Goal: Task Accomplishment & Management: Manage account settings

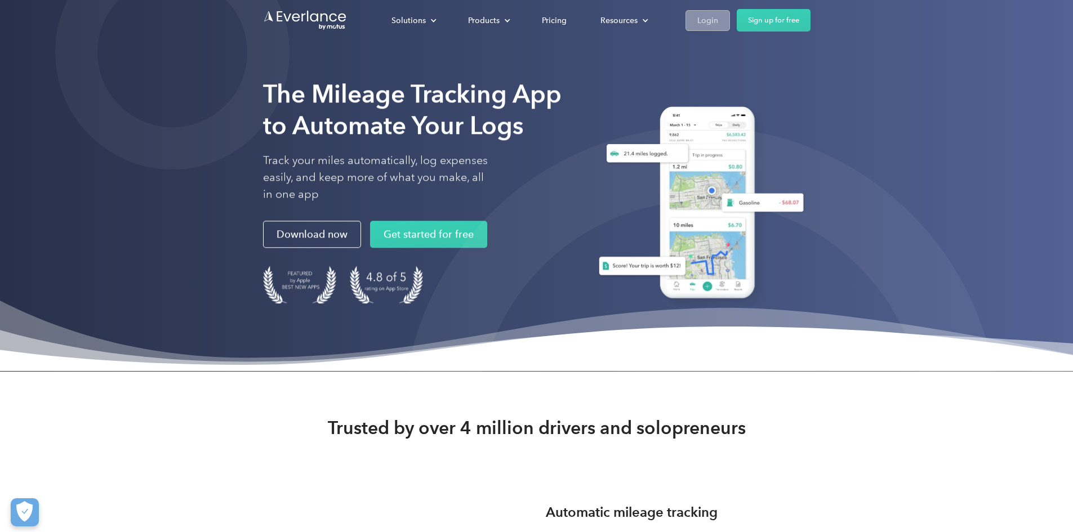
click at [718, 17] on div "Login" at bounding box center [707, 21] width 21 height 14
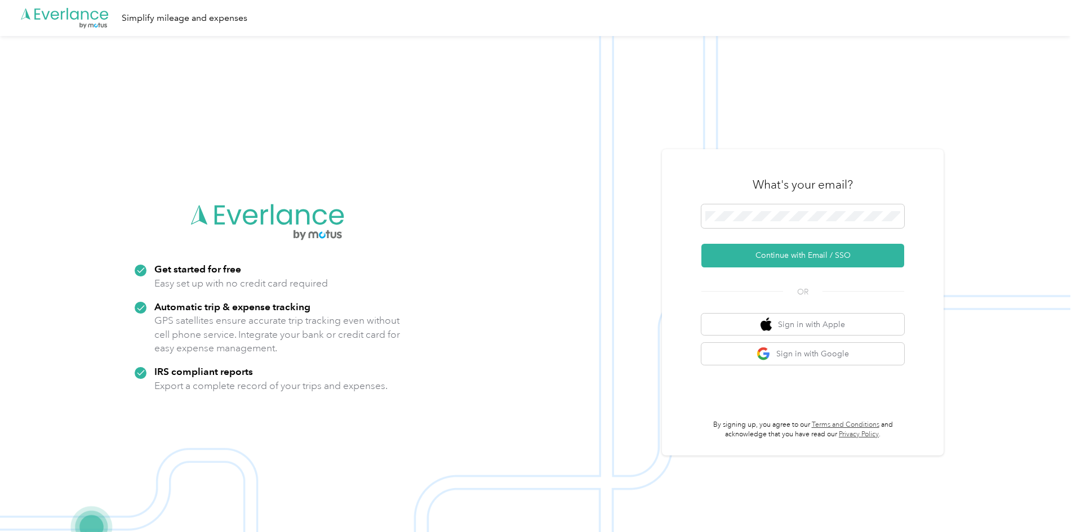
click at [772, 203] on div "What's your email?" at bounding box center [802, 184] width 203 height 39
click at [777, 258] on button "Continue with Email / SSO" at bounding box center [802, 256] width 203 height 24
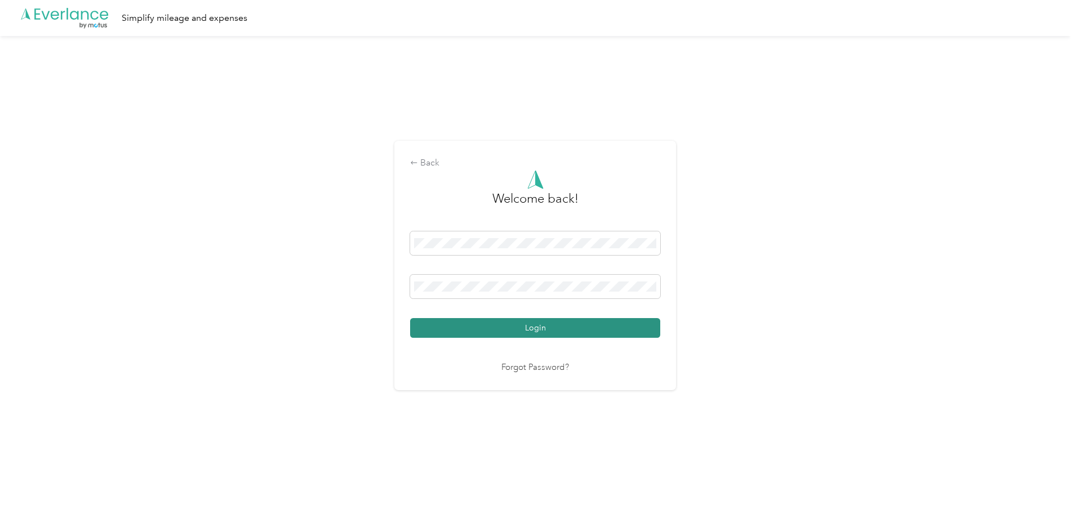
click at [561, 331] on button "Login" at bounding box center [535, 328] width 250 height 20
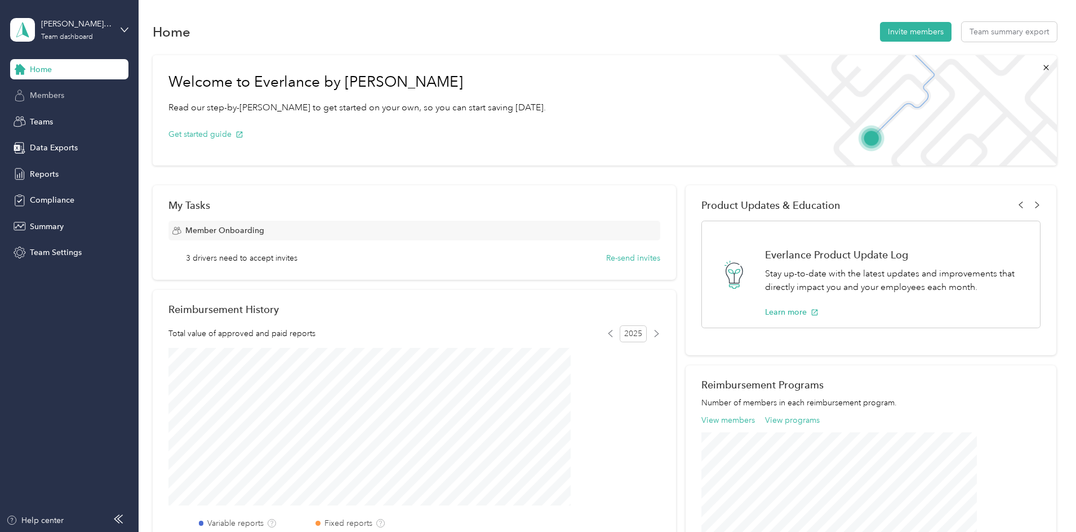
click at [49, 95] on span "Members" at bounding box center [47, 96] width 34 height 12
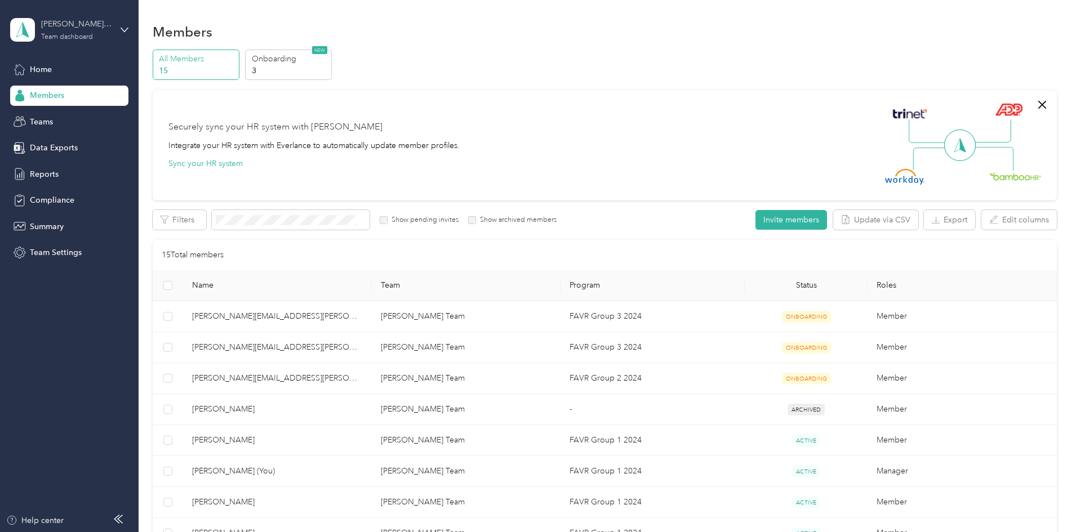
click at [66, 36] on div "Team dashboard" at bounding box center [67, 37] width 52 height 7
click at [69, 118] on div "Personal dashboard" at bounding box center [55, 118] width 71 height 12
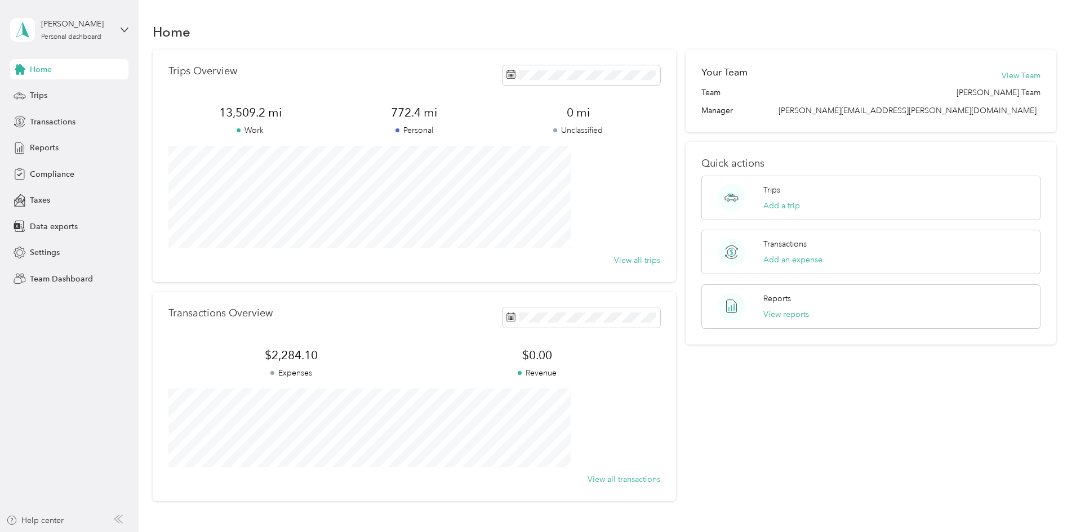
drag, startPoint x: 1042, startPoint y: 154, endPoint x: 1038, endPoint y: 158, distance: 6.0
click at [1042, 154] on div "Trips Overview 13,509.2 mi Work 772.4 mi Personal 0 mi Unclassified View all tr…" at bounding box center [605, 276] width 904 height 452
drag, startPoint x: 774, startPoint y: 494, endPoint x: 758, endPoint y: 487, distance: 17.6
click at [773, 493] on div "Your Team View Team Team [PERSON_NAME] Team Manager [PERSON_NAME][EMAIL_ADDRESS…" at bounding box center [870, 276] width 371 height 452
click at [506, 73] on icon at bounding box center [510, 75] width 8 height 8
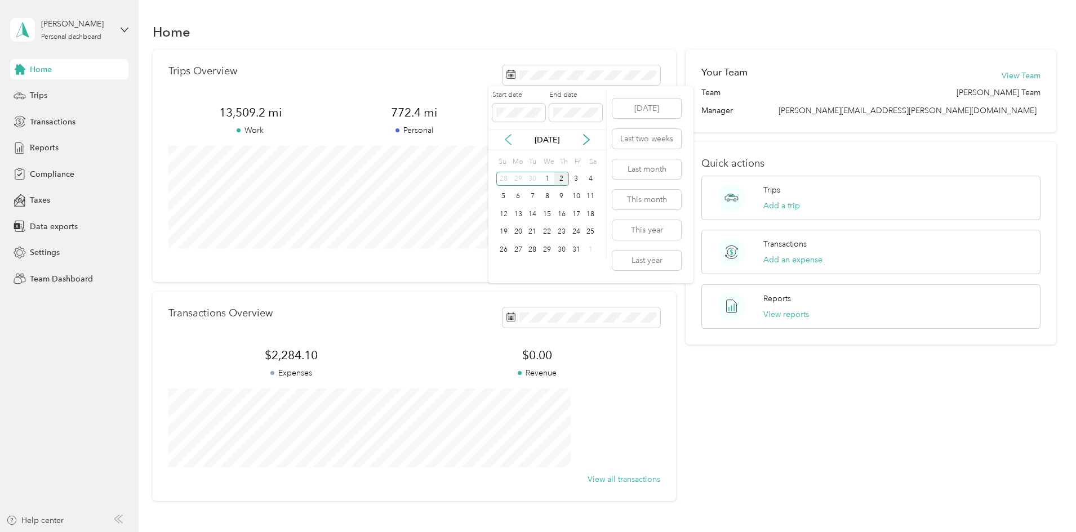
click at [508, 138] on icon at bounding box center [507, 139] width 11 height 11
click at [520, 180] on div "1" at bounding box center [518, 179] width 15 height 14
click at [529, 251] on div "30" at bounding box center [532, 250] width 15 height 14
click at [41, 92] on span "Trips" at bounding box center [38, 96] width 17 height 12
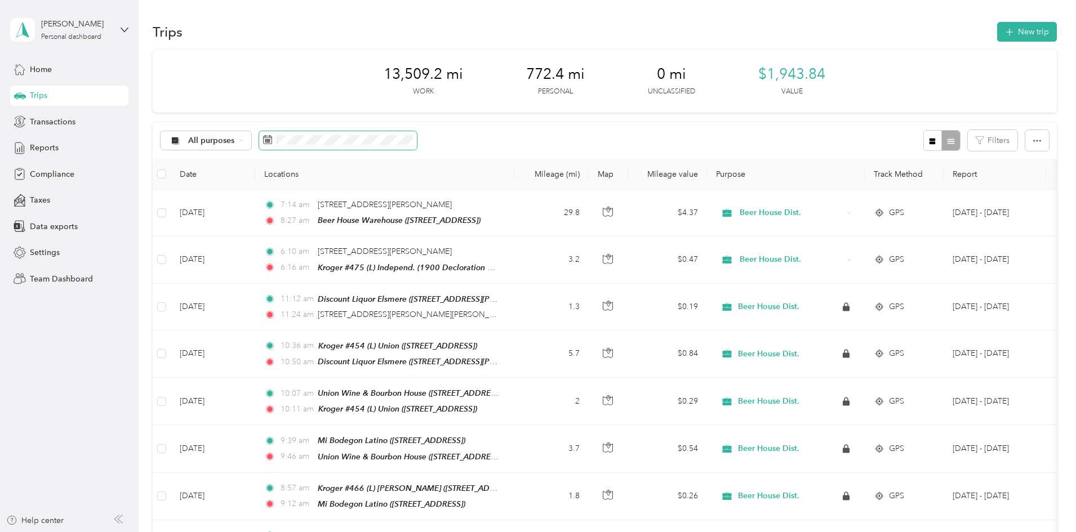
click at [272, 137] on icon at bounding box center [267, 139] width 9 height 9
click at [272, 139] on icon at bounding box center [267, 139] width 9 height 9
click at [272, 137] on icon at bounding box center [267, 139] width 9 height 9
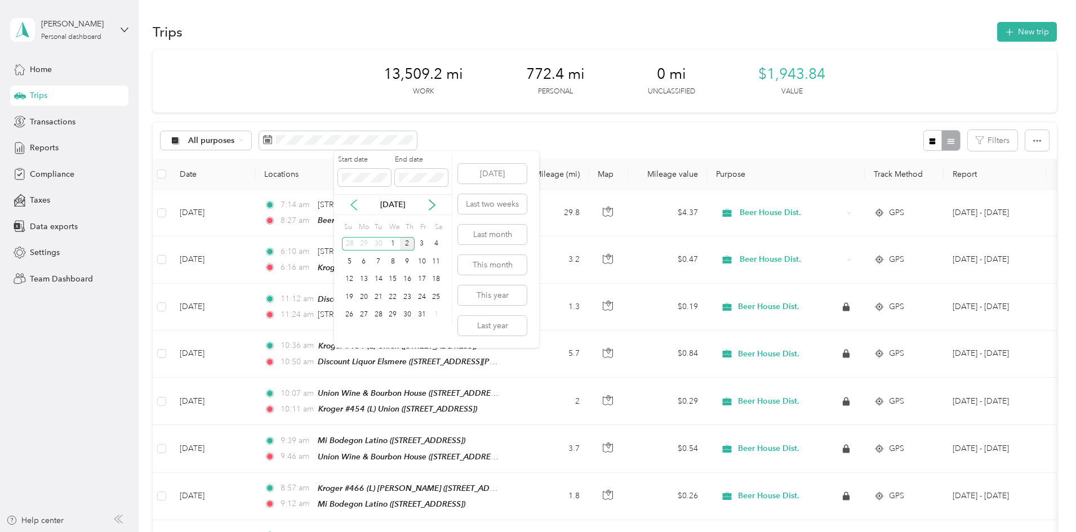
click at [352, 203] on icon at bounding box center [354, 205] width 6 height 10
click at [365, 243] on div "1" at bounding box center [363, 244] width 15 height 14
click at [378, 315] on div "30" at bounding box center [378, 315] width 15 height 14
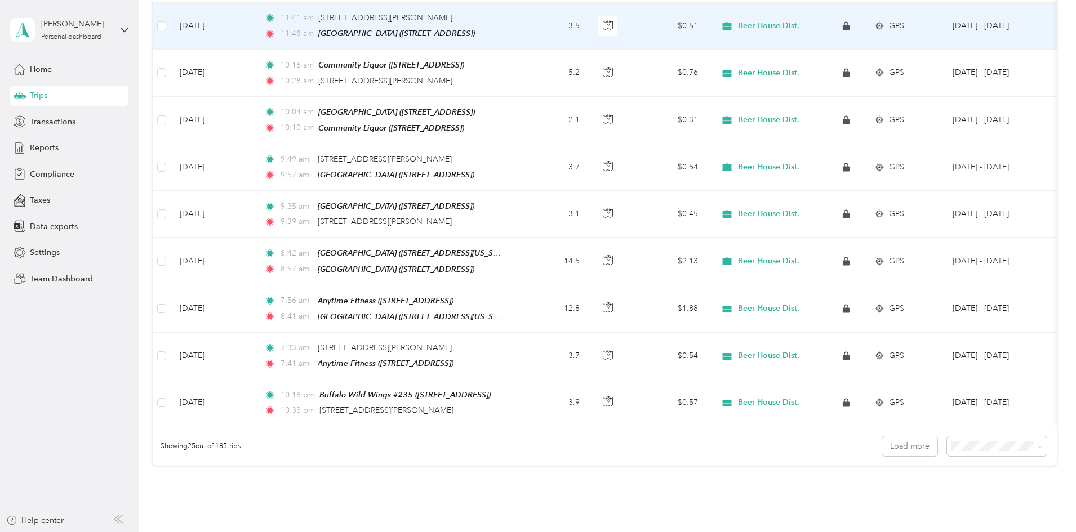
scroll to position [1019, 0]
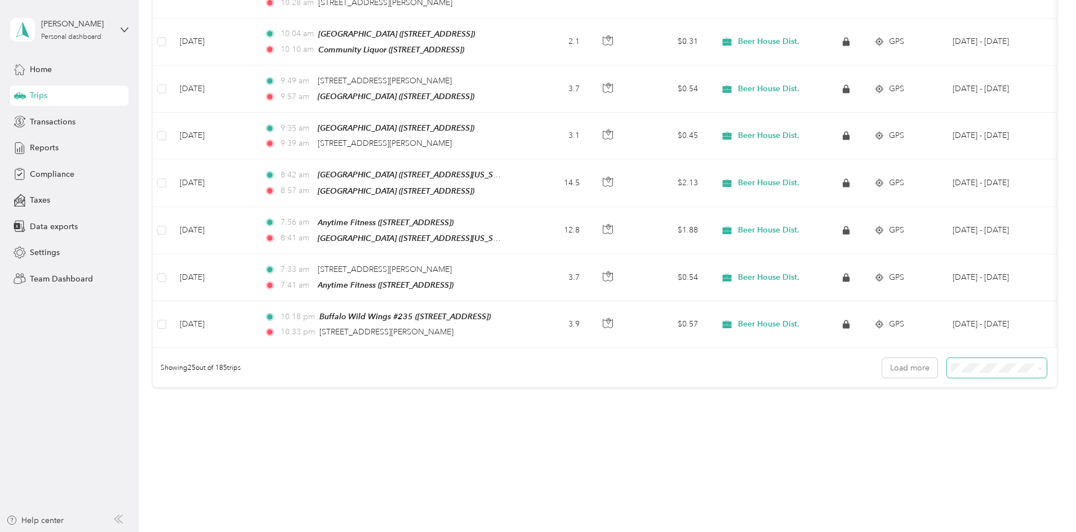
click at [1037, 366] on icon at bounding box center [1039, 368] width 5 height 5
click at [921, 418] on span "100 per load" at bounding box center [900, 417] width 46 height 10
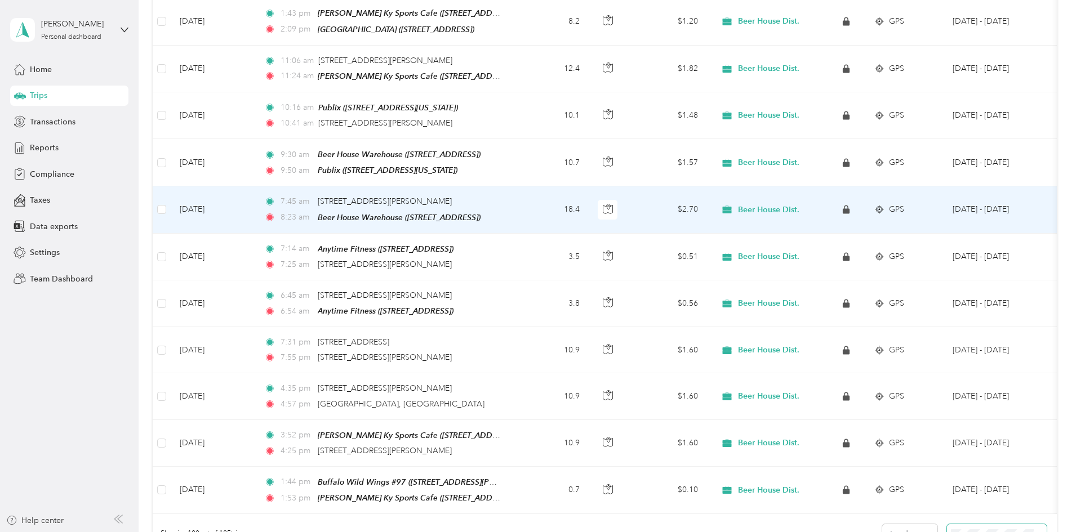
scroll to position [4398, 0]
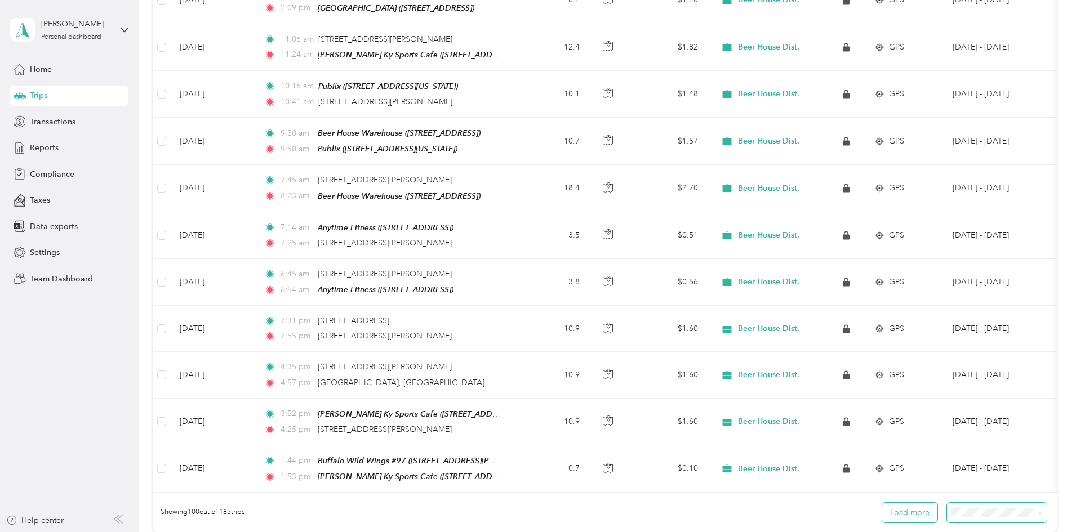
click at [882, 503] on button "Load more" at bounding box center [909, 513] width 55 height 20
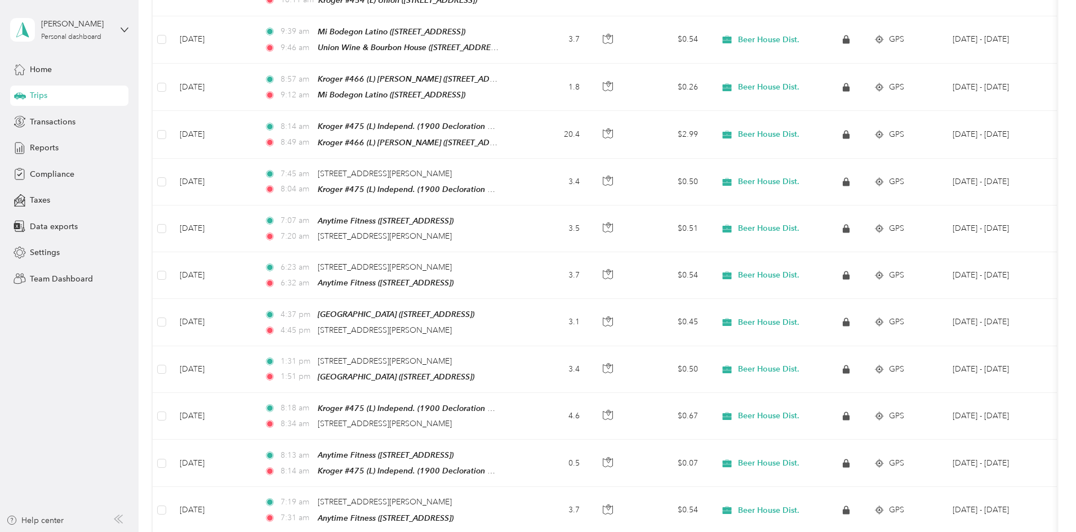
scroll to position [0, 0]
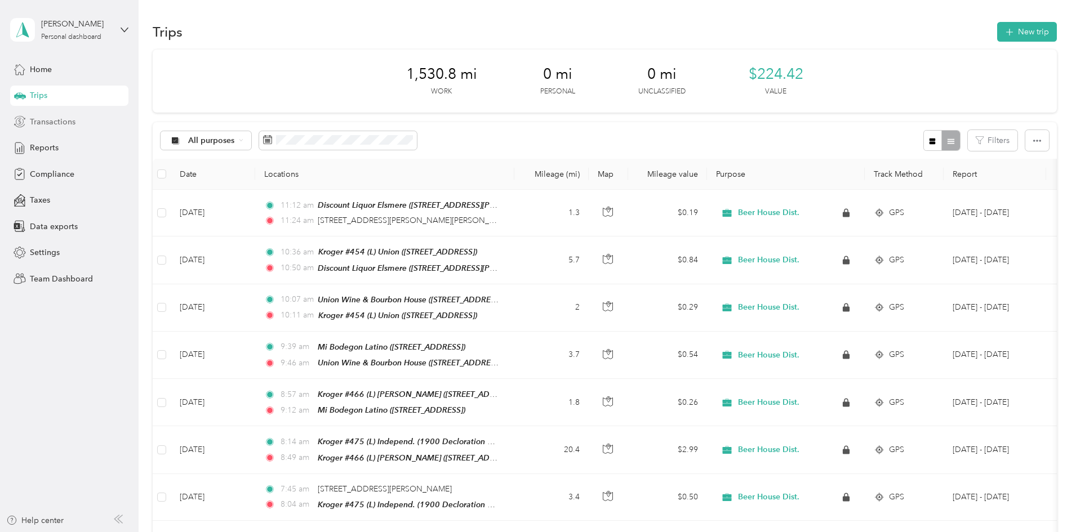
click at [49, 122] on span "Transactions" at bounding box center [53, 122] width 46 height 12
